Goal: Information Seeking & Learning: Learn about a topic

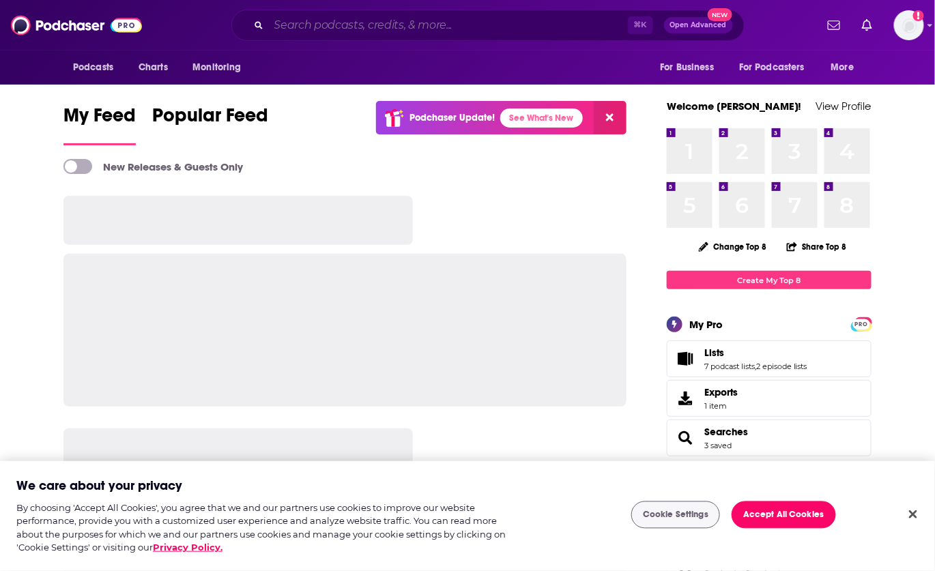
click at [389, 22] on input "Search podcasts, credits, & more..." at bounding box center [448, 25] width 359 height 22
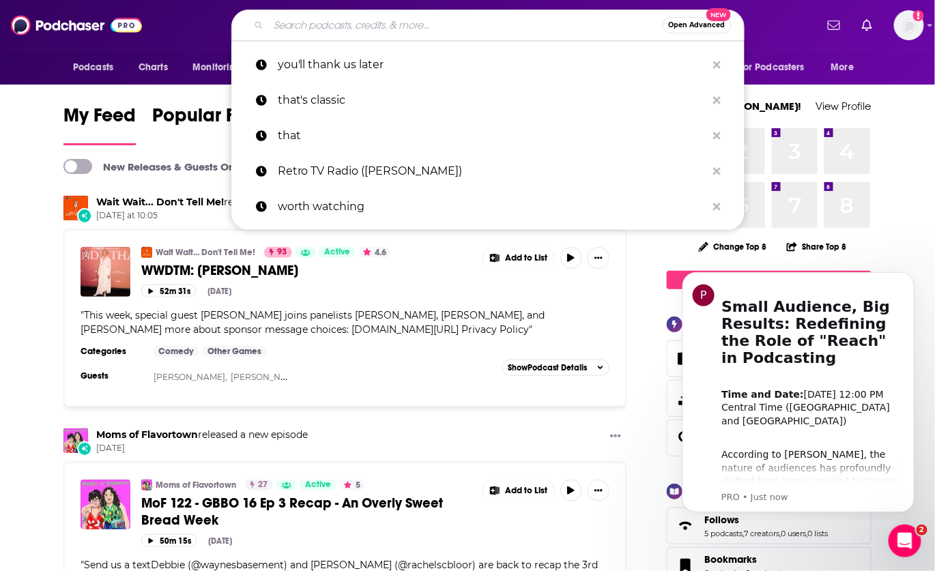
click at [330, 24] on input "Search podcasts, credits, & more..." at bounding box center [466, 25] width 394 height 22
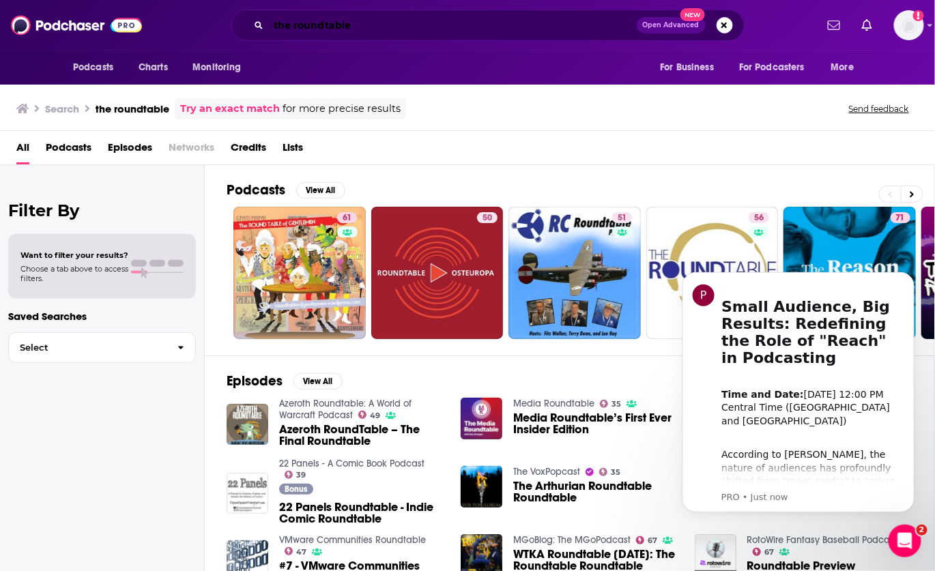
click at [375, 27] on input "the roundtable" at bounding box center [453, 25] width 368 height 22
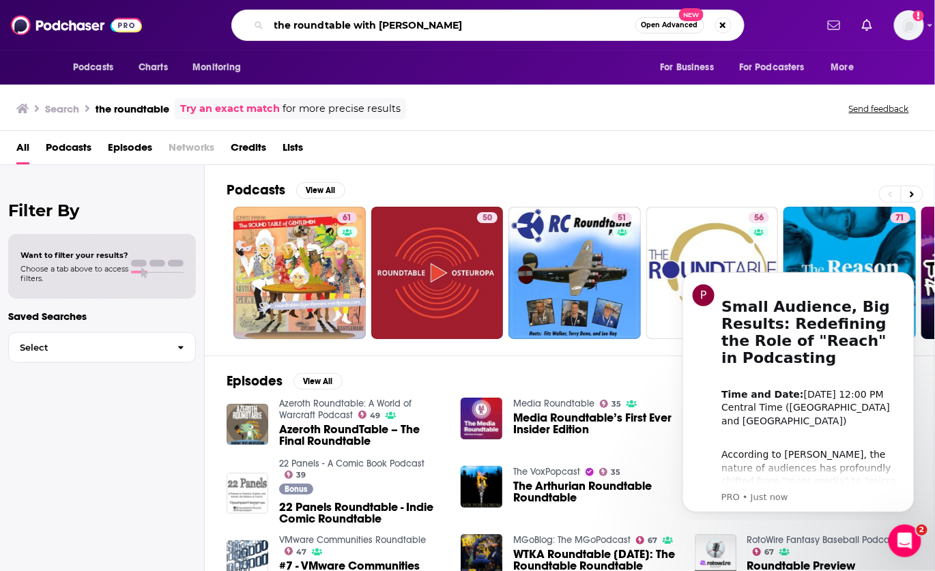
type input "the roundtable with [PERSON_NAME]"
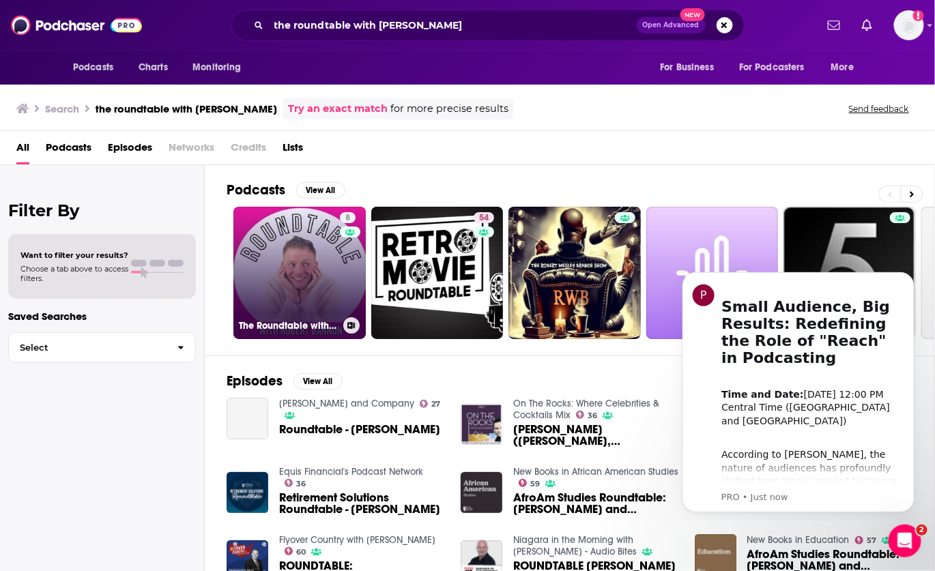
click at [242, 240] on link "8 The Roundtable with [PERSON_NAME]" at bounding box center [299, 273] width 132 height 132
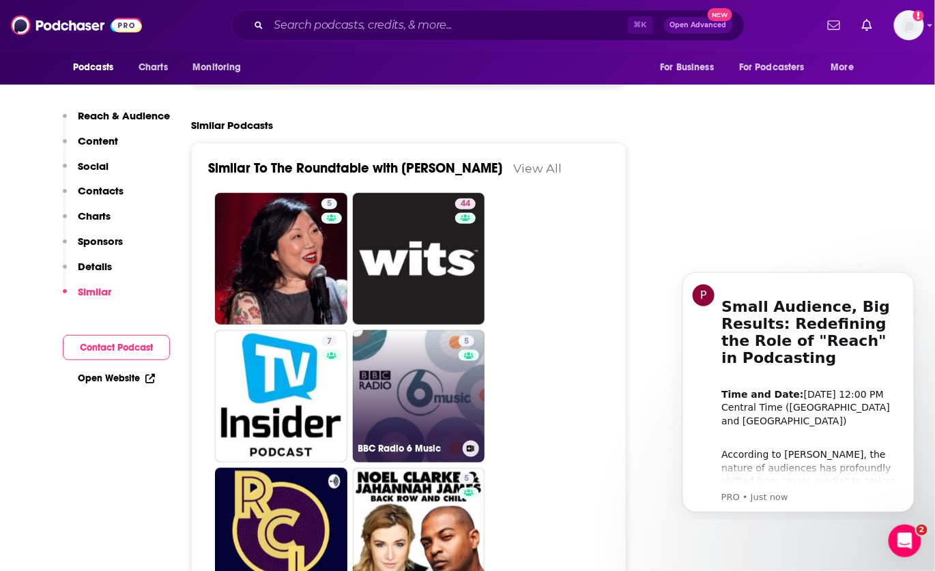
scroll to position [1800, 0]
